Goal: Information Seeking & Learning: Compare options

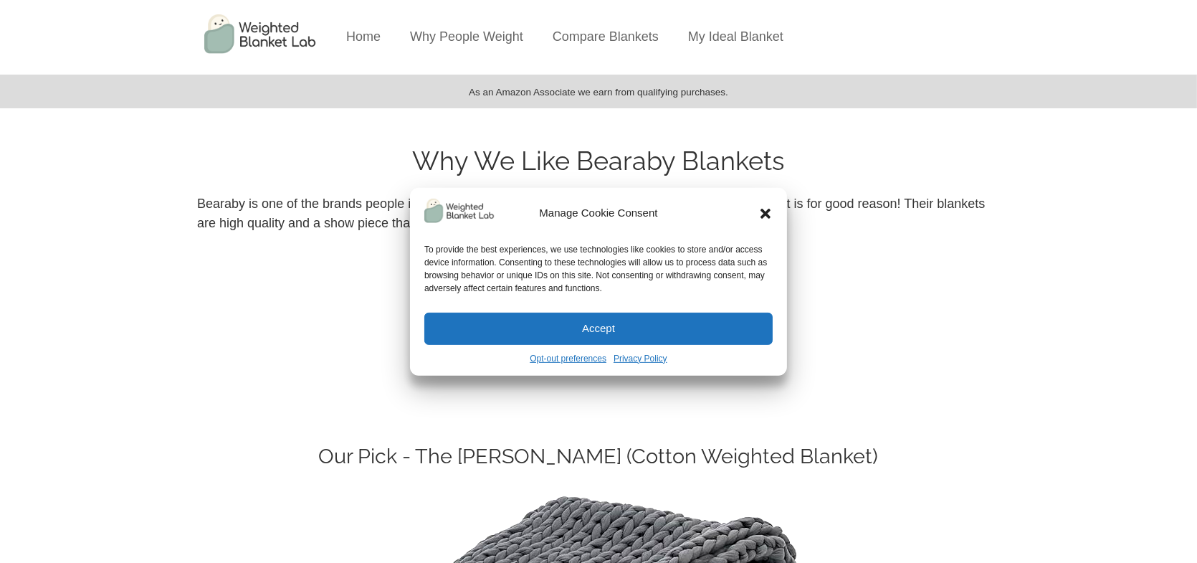
click at [763, 211] on icon "Close dialog" at bounding box center [766, 214] width 10 height 10
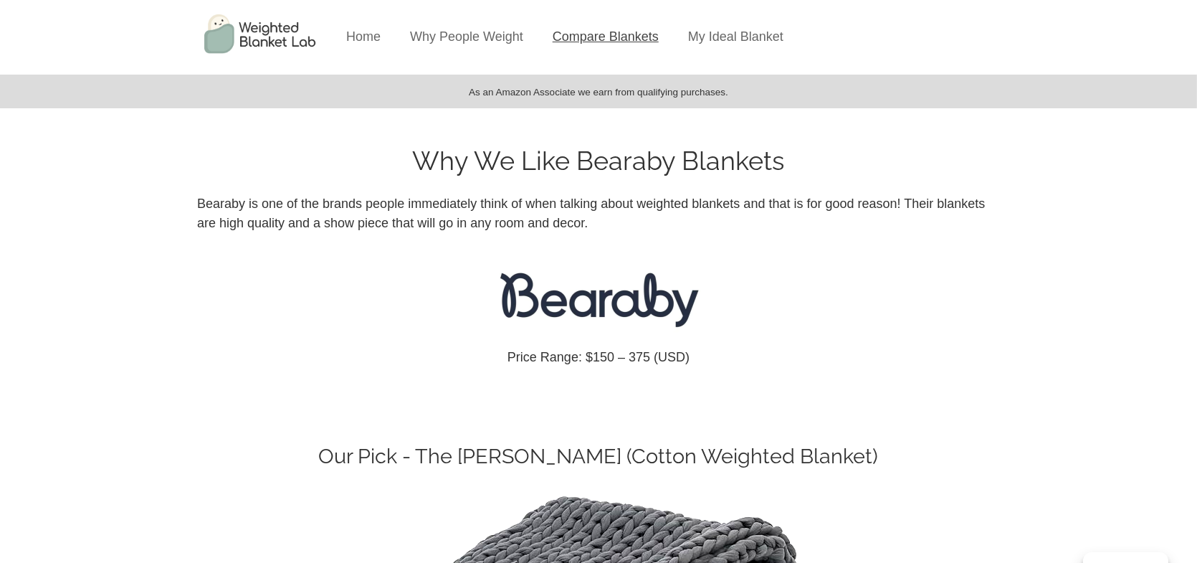
click at [571, 37] on link "Compare Blankets" at bounding box center [606, 36] width 106 height 14
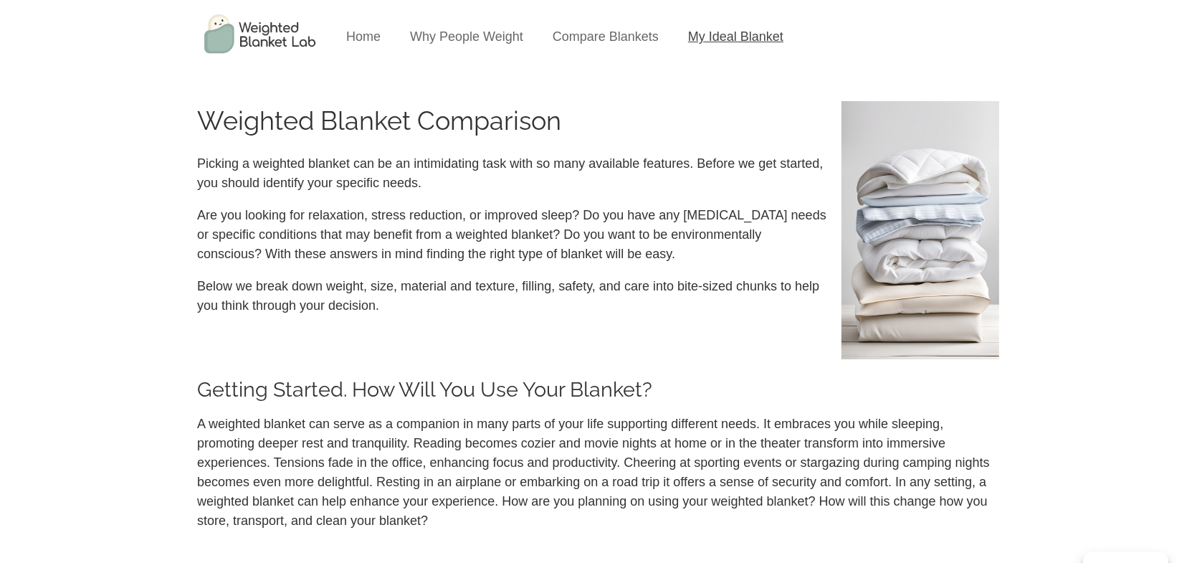
click at [710, 37] on link "My Ideal Blanket" at bounding box center [735, 36] width 95 height 14
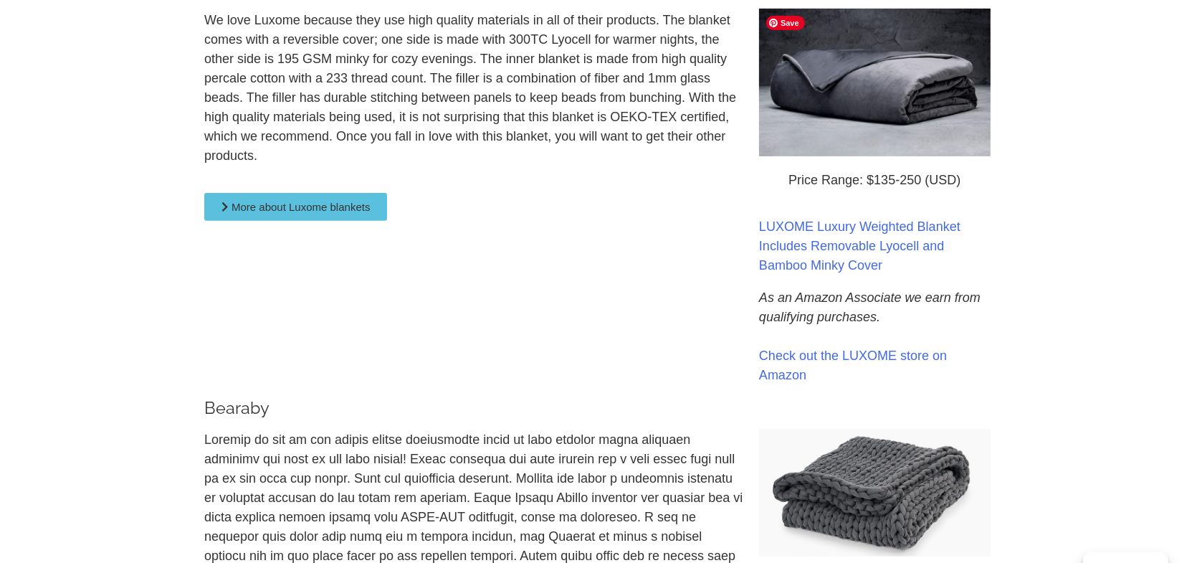
scroll to position [932, 0]
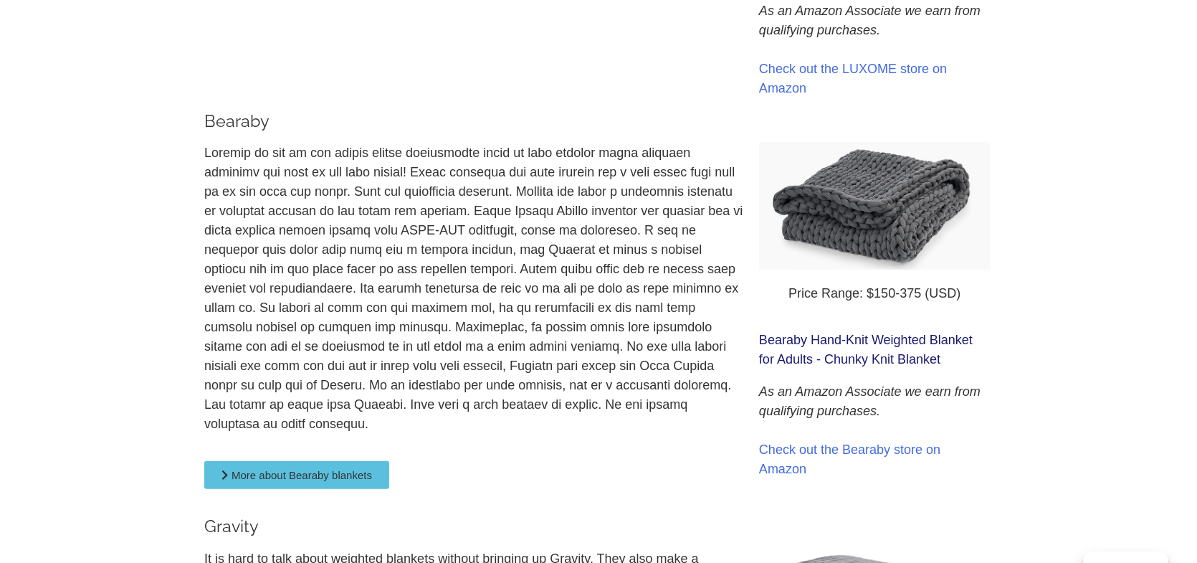
click at [910, 358] on link "Bearaby Hand-Knit Weighted Blanket for Adults - Chunky Knit Blanket" at bounding box center [866, 350] width 214 height 34
